Goal: Task Accomplishment & Management: Use online tool/utility

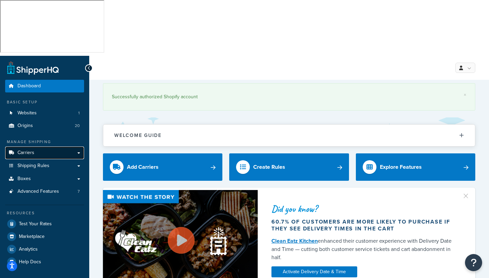
click at [31, 150] on span "Carriers" at bounding box center [25, 153] width 17 height 6
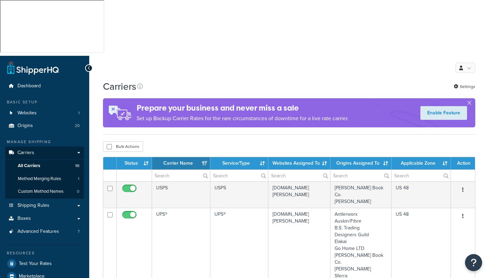
select select "15"
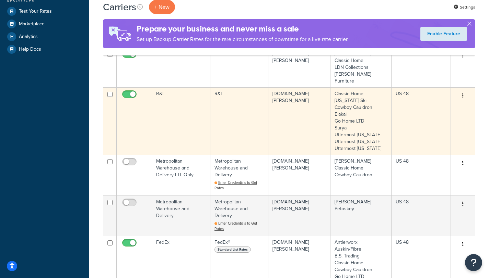
scroll to position [220, 0]
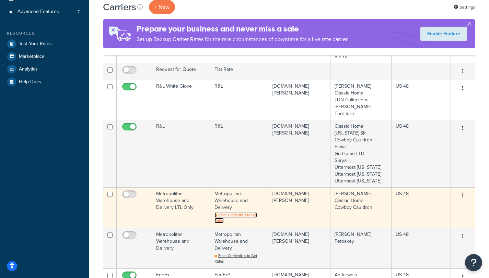
click at [236, 213] on span "Enter Credentials to Get Rates" at bounding box center [235, 218] width 43 height 11
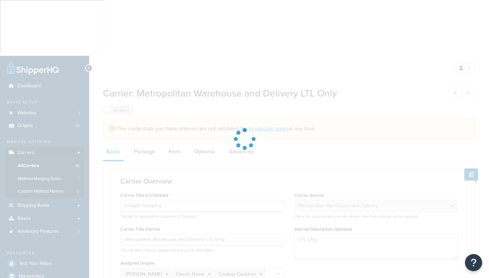
select select "metropolitanFreight"
select select "ds"
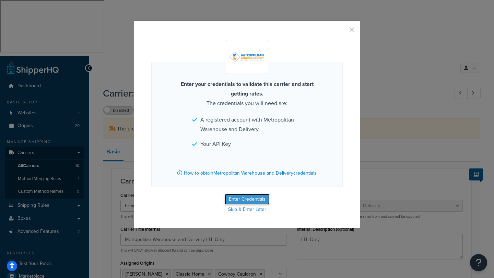
click at [241, 199] on button "Enter Credentials" at bounding box center [247, 199] width 45 height 11
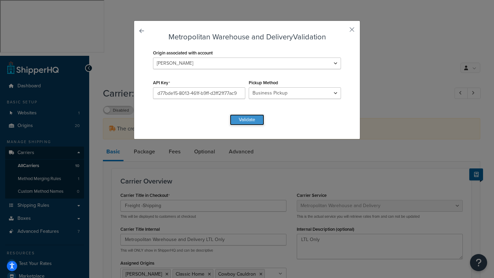
click at [242, 118] on button "Validate" at bounding box center [247, 120] width 34 height 11
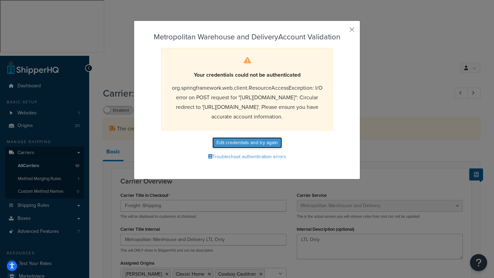
click at [241, 149] on button "Edit credentials and try again" at bounding box center [247, 143] width 70 height 11
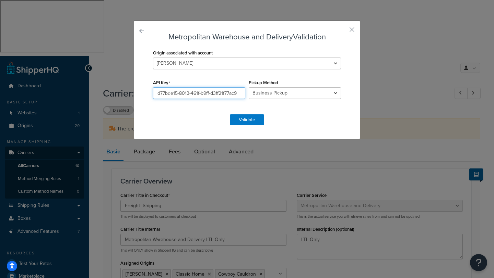
drag, startPoint x: 236, startPoint y: 94, endPoint x: 122, endPoint y: 89, distance: 114.0
click at [122, 89] on div "Metropolitan Warehouse and Delivery Validation Origin associated with account A…" at bounding box center [247, 139] width 494 height 278
paste input "Nyc1123#"
type input "Nyc1123#"
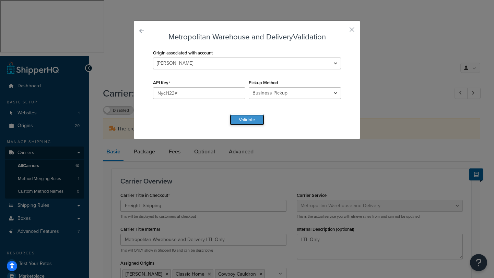
click at [246, 119] on button "Validate" at bounding box center [247, 120] width 34 height 11
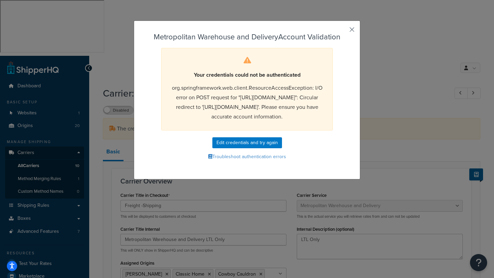
click at [343, 31] on button "button" at bounding box center [342, 32] width 2 height 2
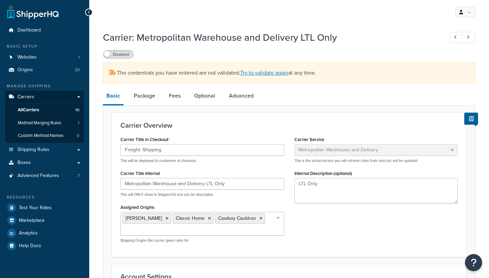
select select "metropolitanFreight"
select select "ds"
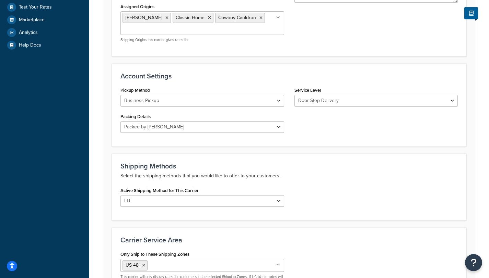
scroll to position [284, 0]
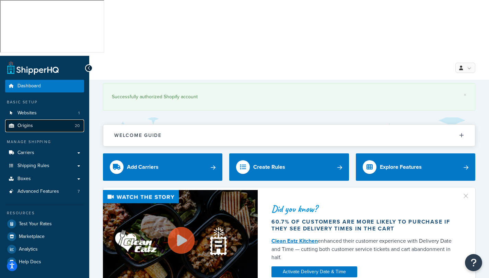
click at [41, 120] on link "Origins 20" at bounding box center [44, 126] width 79 height 13
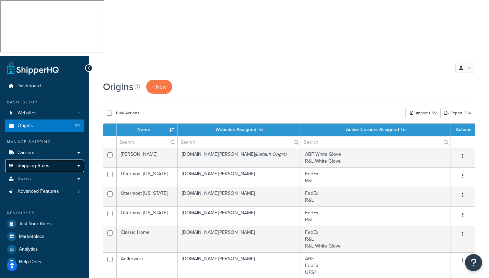
click at [35, 163] on span "Shipping Rules" at bounding box center [33, 166] width 32 height 6
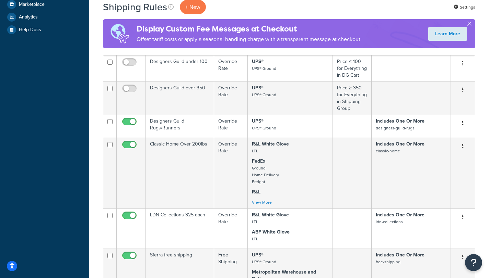
scroll to position [401, 0]
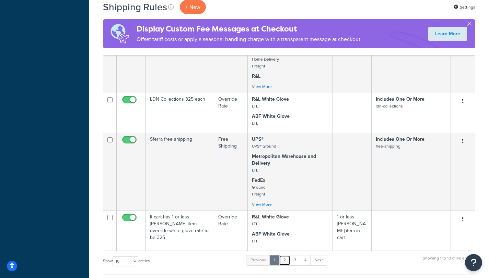
click at [284, 256] on link "2" at bounding box center [284, 261] width 11 height 10
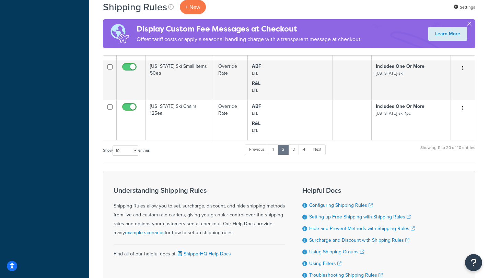
scroll to position [485, 0]
click at [298, 144] on link "3" at bounding box center [293, 149] width 11 height 10
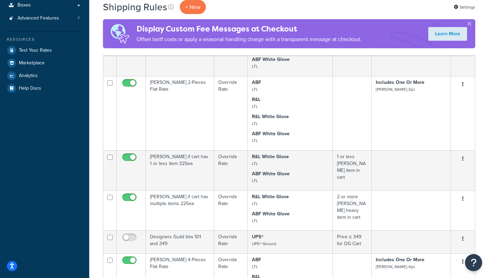
scroll to position [461, 0]
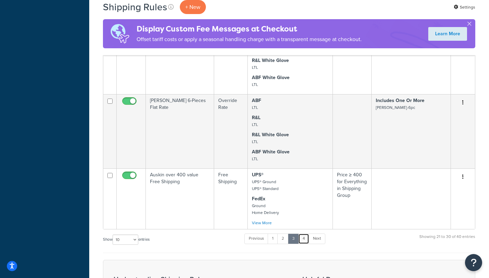
click at [305, 234] on link "4" at bounding box center [303, 239] width 11 height 10
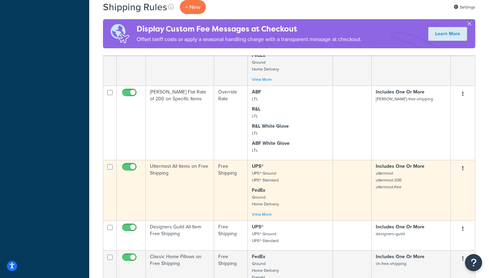
scroll to position [407, 0]
